Goal: Task Accomplishment & Management: Manage account settings

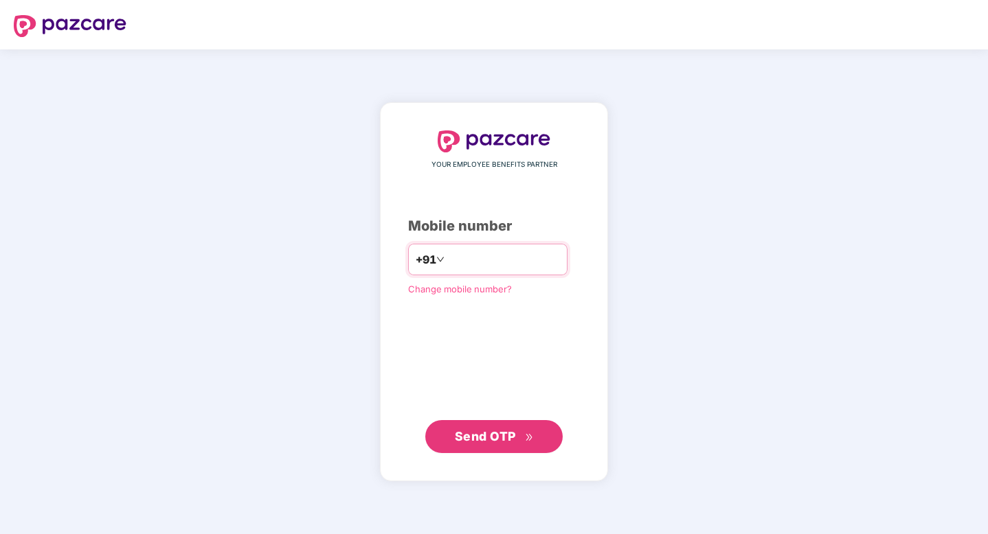
click at [482, 259] on input "number" at bounding box center [503, 260] width 113 height 22
type input "**********"
click at [496, 438] on span "Send OTP" at bounding box center [485, 436] width 61 height 14
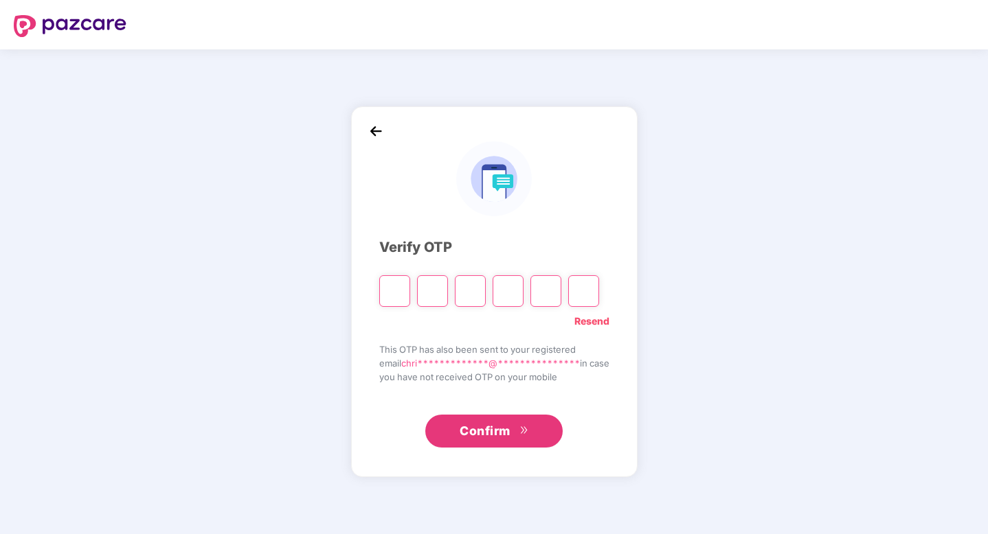
paste input "*"
type input "*"
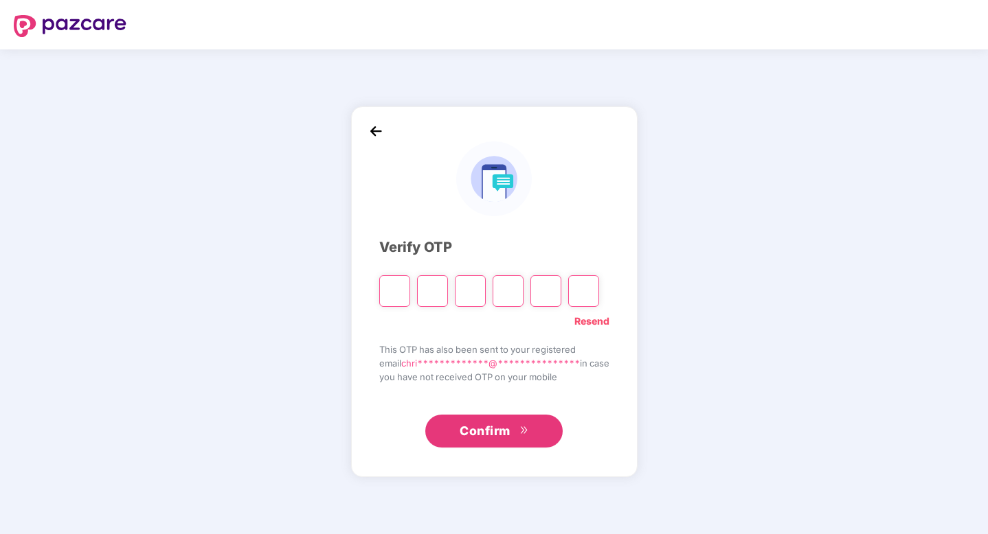
type input "*"
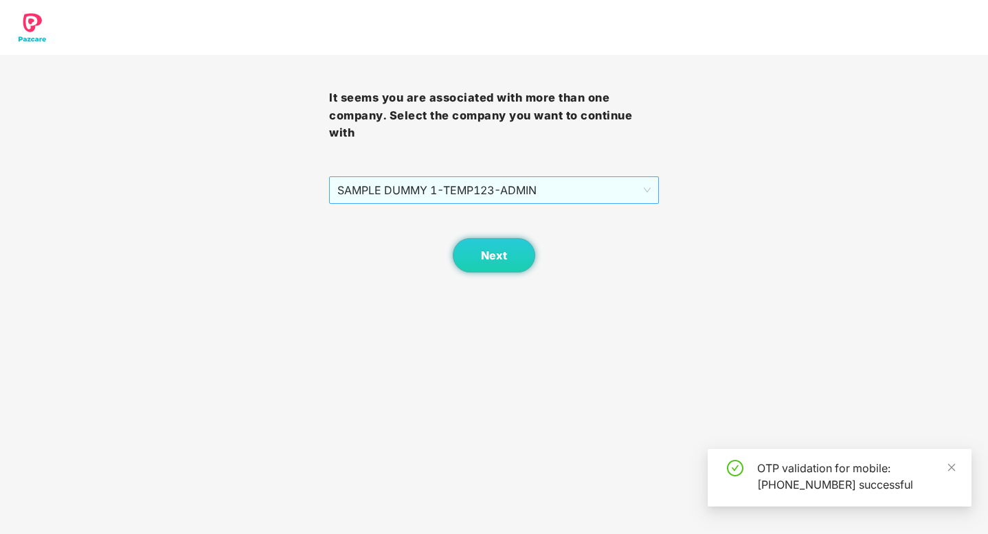
click at [509, 177] on span "SAMPLE DUMMY 1 - TEMP123 - ADMIN" at bounding box center [493, 190] width 312 height 26
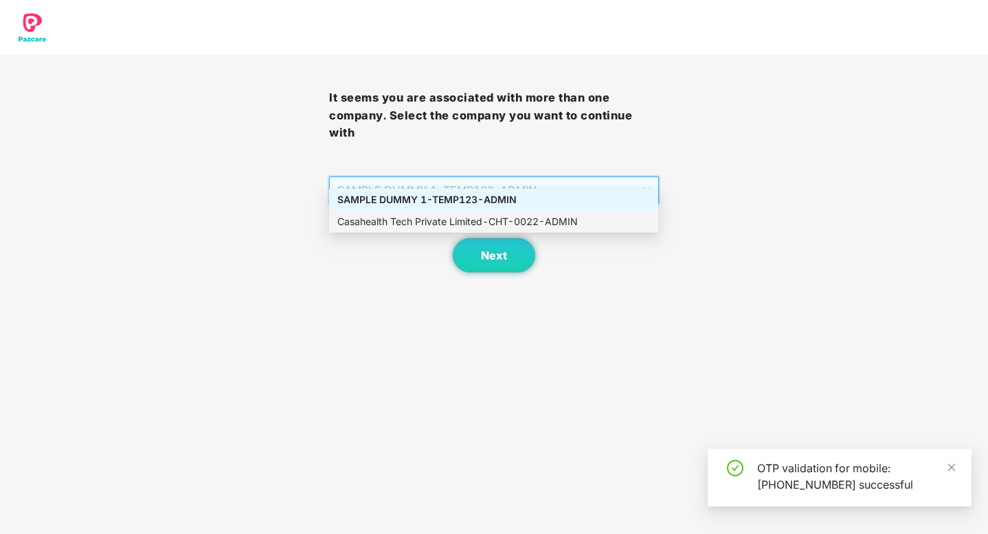
click at [516, 218] on div "Casahealth Tech Private Limited - CHT-0022 - ADMIN" at bounding box center [493, 221] width 312 height 15
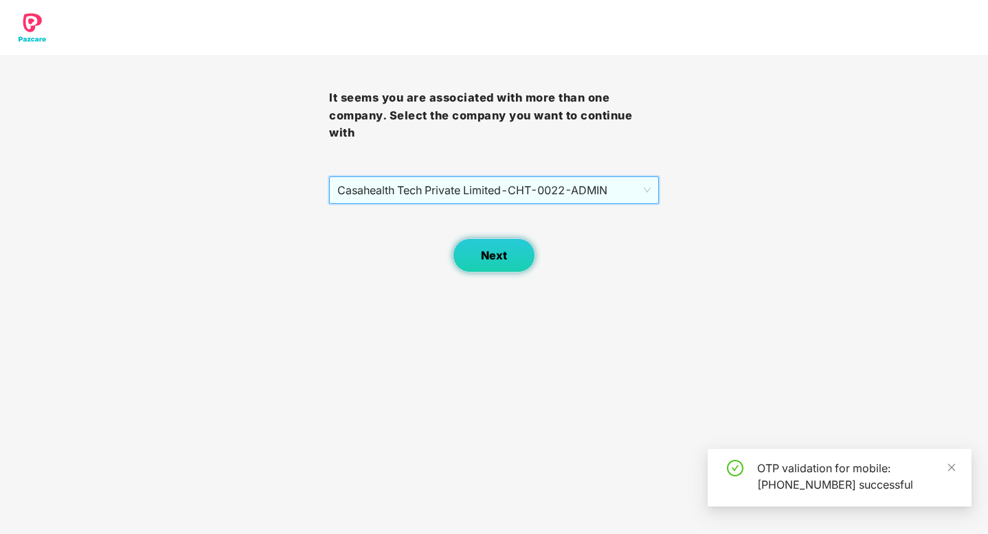
click at [501, 249] on span "Next" at bounding box center [494, 255] width 26 height 13
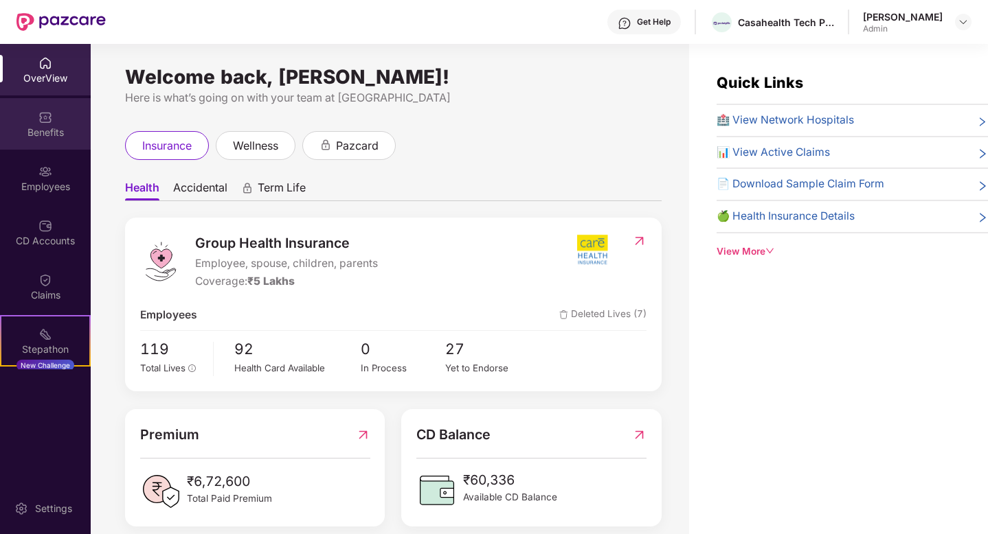
click at [46, 115] on img at bounding box center [45, 118] width 14 height 14
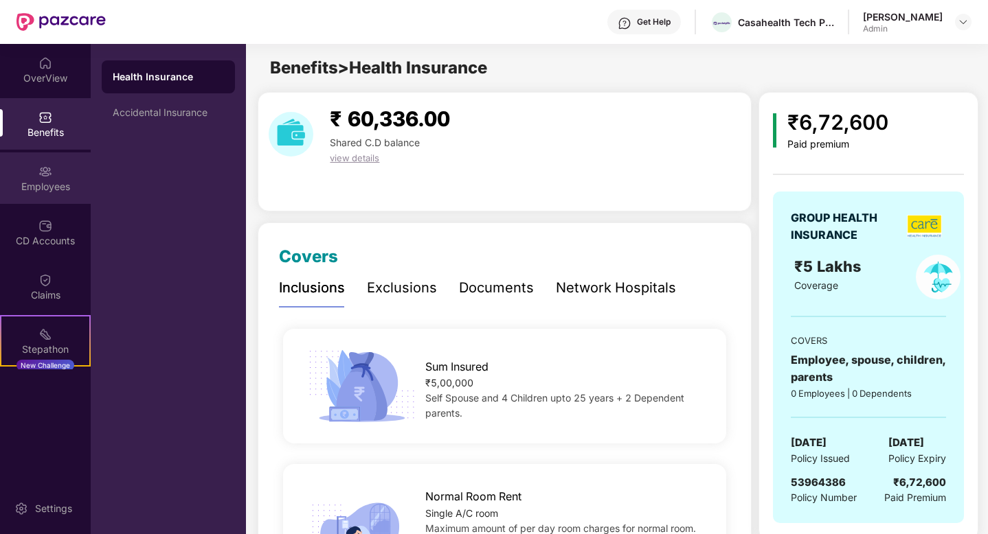
click at [43, 176] on img at bounding box center [45, 172] width 14 height 14
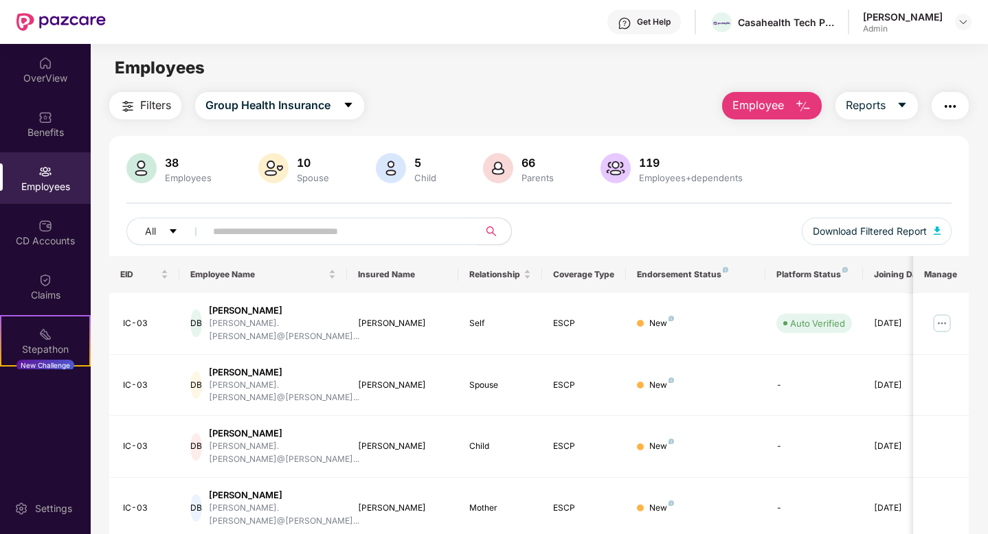
click at [299, 228] on input "text" at bounding box center [336, 231] width 247 height 21
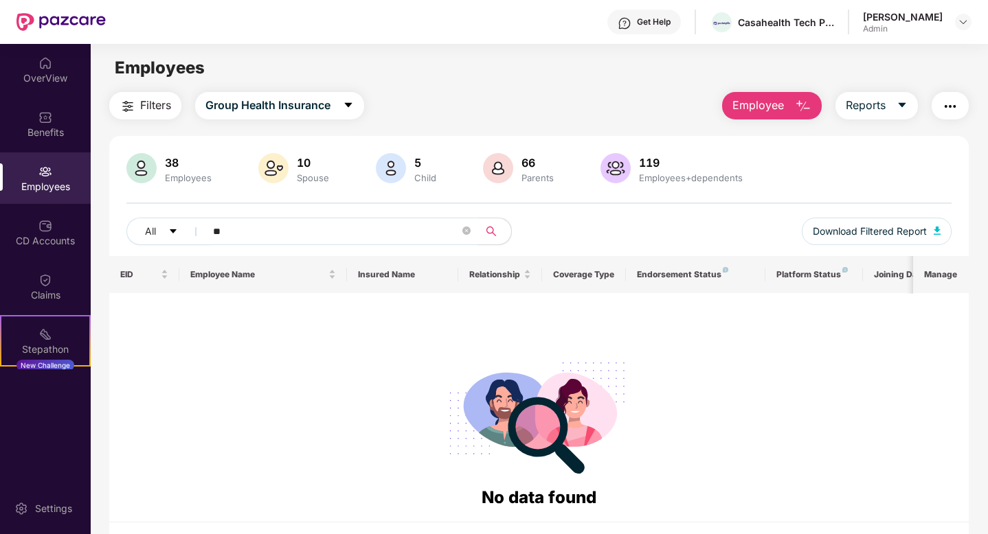
type input "*"
